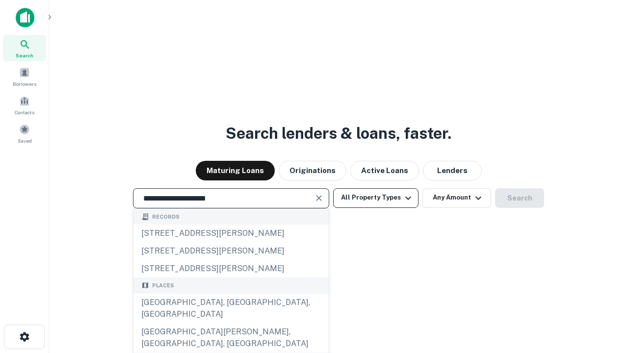
click at [230, 323] on div "[GEOGRAPHIC_DATA], [GEOGRAPHIC_DATA], [GEOGRAPHIC_DATA]" at bounding box center [230, 308] width 195 height 29
click at [376, 198] on button "All Property Types" at bounding box center [375, 198] width 85 height 20
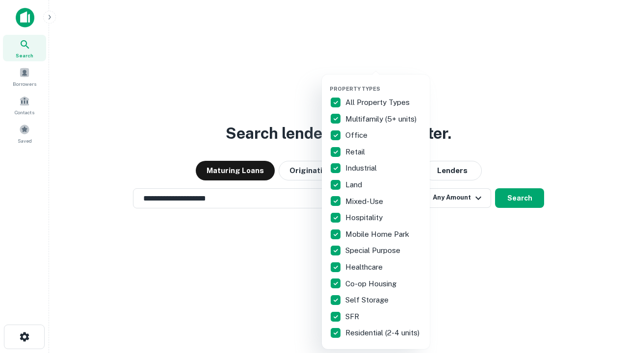
type input "**********"
click at [383, 82] on button "button" at bounding box center [383, 82] width 108 height 0
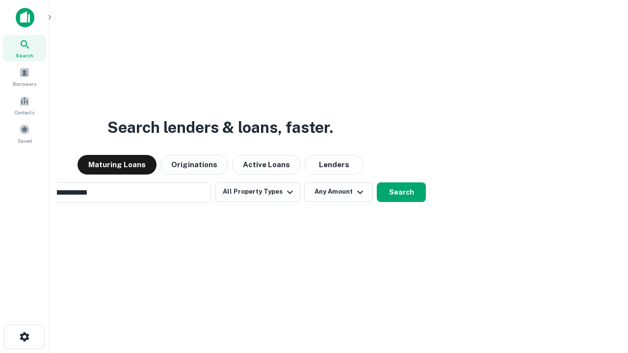
scroll to position [15, 0]
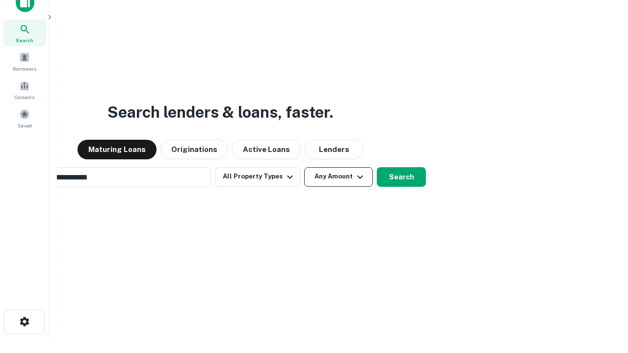
click at [304, 167] on button "Any Amount" at bounding box center [338, 177] width 69 height 20
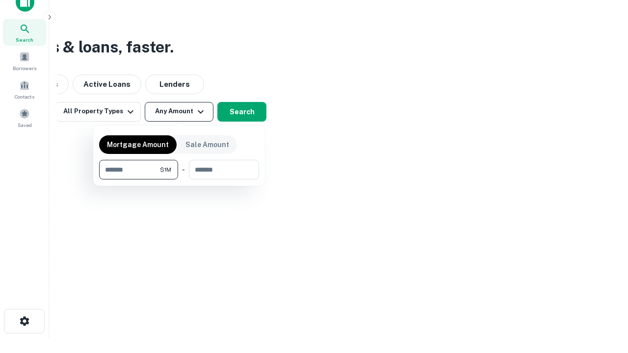
type input "*******"
click at [179, 179] on button "button" at bounding box center [179, 179] width 160 height 0
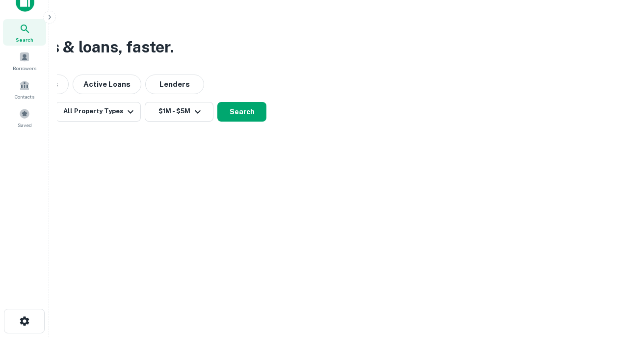
scroll to position [6, 181]
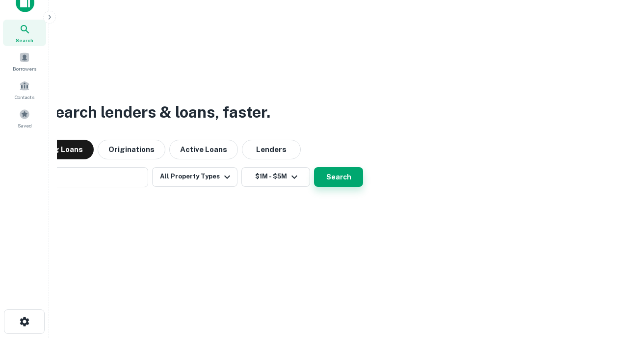
click at [314, 167] on button "Search" at bounding box center [338, 177] width 49 height 20
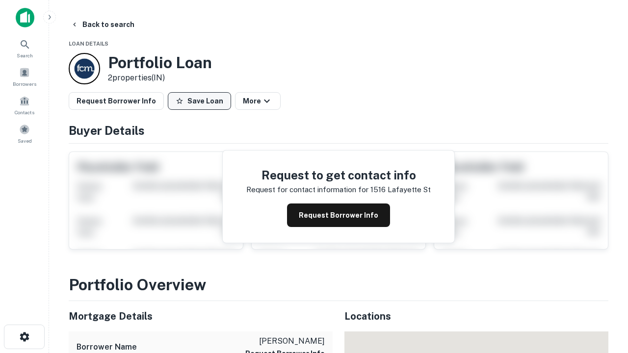
click at [199, 101] on button "Save Loan" at bounding box center [199, 101] width 63 height 18
